Goal: Check status

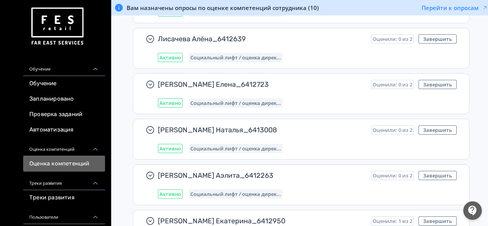
scroll to position [116, 0]
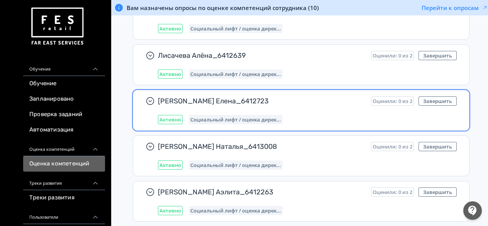
click at [206, 99] on span "[PERSON_NAME] Елена_6412723" at bounding box center [261, 100] width 207 height 9
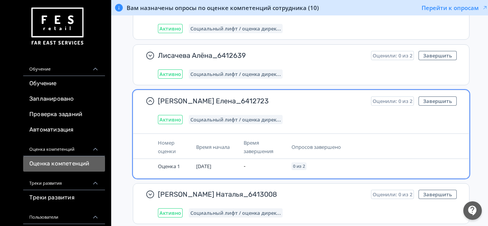
click at [206, 99] on span "[PERSON_NAME] Елена_6412723" at bounding box center [261, 100] width 207 height 9
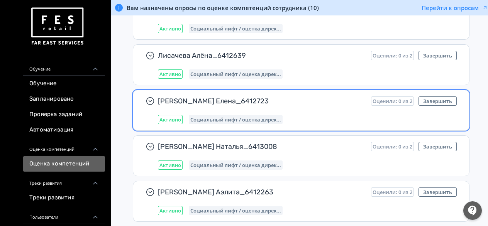
click at [206, 99] on span "[PERSON_NAME] Елена_6412723" at bounding box center [261, 100] width 207 height 9
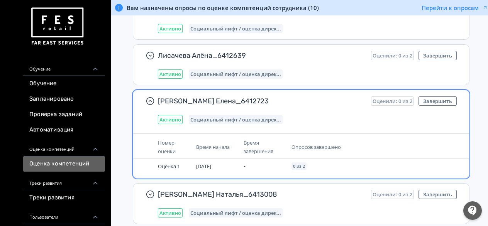
click at [206, 99] on span "[PERSON_NAME] Елена_6412723" at bounding box center [261, 100] width 207 height 9
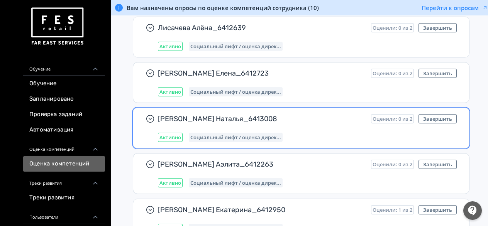
scroll to position [132, 0]
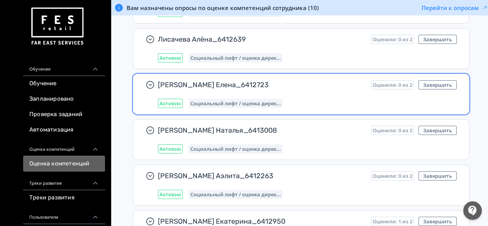
click at [211, 103] on span "Социальный лифт / оценка дирек..." at bounding box center [235, 103] width 91 height 6
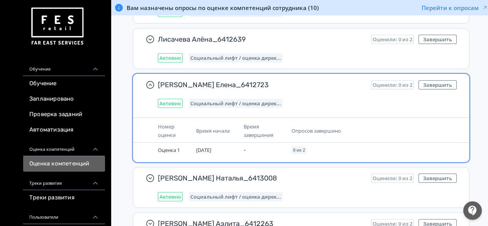
click at [167, 83] on span "[PERSON_NAME] Елена_6412723" at bounding box center [261, 84] width 207 height 9
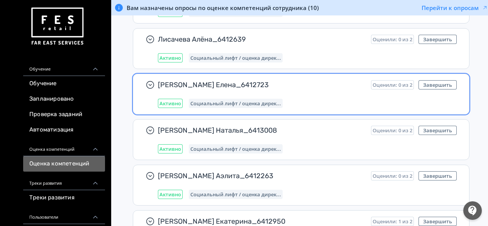
click at [167, 83] on span "[PERSON_NAME] Елена_6412723" at bounding box center [261, 84] width 207 height 9
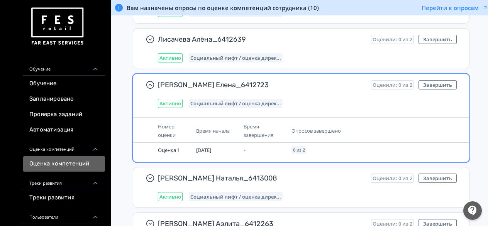
click at [167, 100] on span "Активно" at bounding box center [170, 103] width 22 height 6
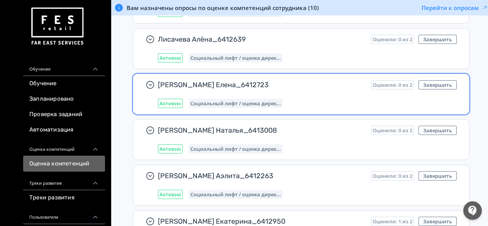
click at [167, 100] on span "Активно" at bounding box center [170, 103] width 22 height 6
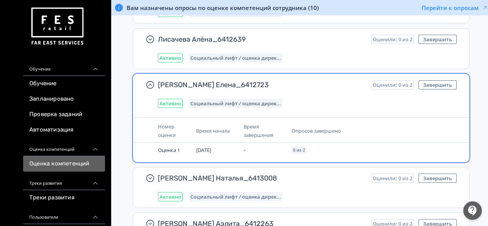
click at [162, 129] on span "Номер оценки" at bounding box center [167, 130] width 18 height 15
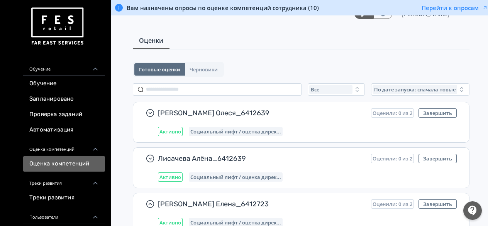
scroll to position [0, 0]
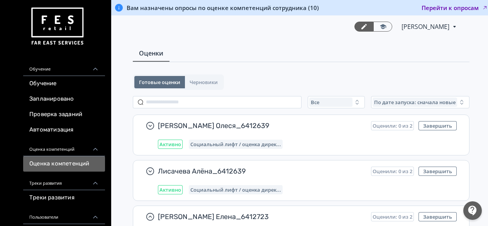
click at [456, 7] on button "Перейти к опросам" at bounding box center [454, 8] width 66 height 8
